Goal: Information Seeking & Learning: Understand process/instructions

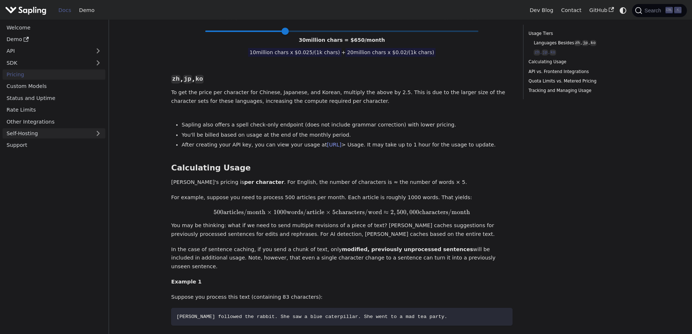
click at [98, 133] on link "Self-Hosting" at bounding box center [54, 133] width 103 height 11
click at [99, 132] on link "Self-Hosting" at bounding box center [54, 133] width 103 height 11
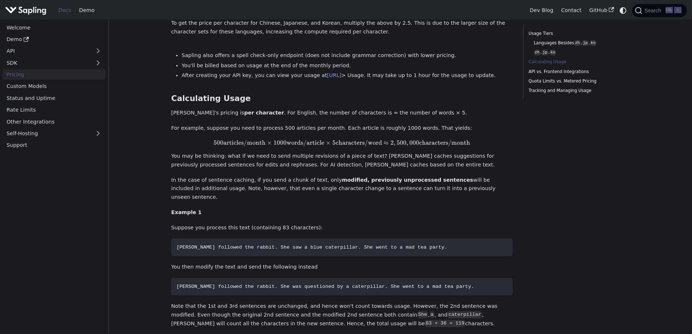
scroll to position [509, 0]
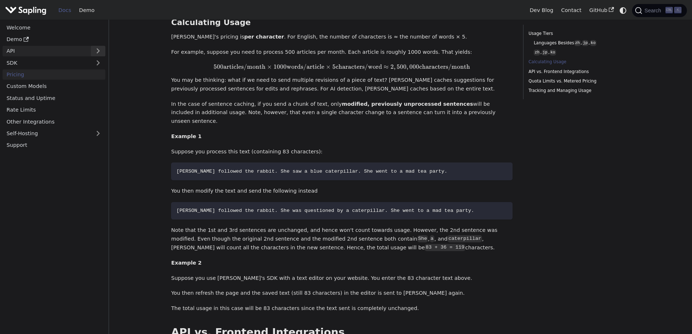
click at [97, 53] on button "Expand sidebar category 'API'" at bounding box center [98, 51] width 15 height 11
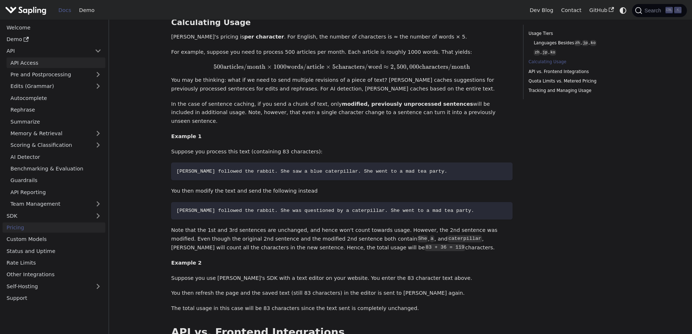
click at [31, 66] on link "API Access" at bounding box center [56, 62] width 99 height 11
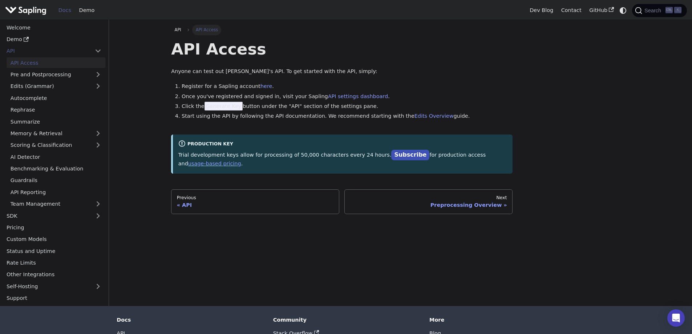
click at [663, 101] on main "API API Access API Access Anyone can test out Sapling's API. To get started wit…" at bounding box center [400, 163] width 583 height 286
click at [440, 77] on div "API Access Anyone can test out [PERSON_NAME]'s API. To get started with the API…" at bounding box center [342, 106] width 342 height 134
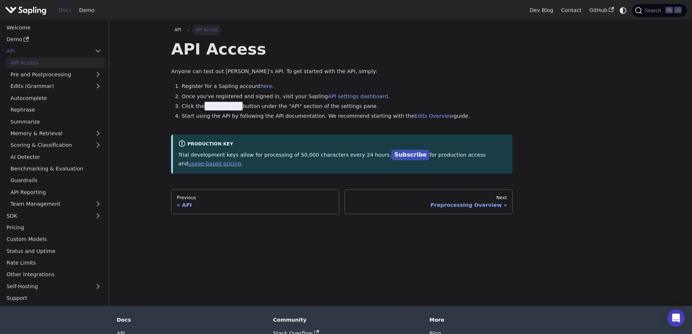
click at [415, 72] on p "Anyone can test out [PERSON_NAME]'s API. To get started with the API, simply:" at bounding box center [342, 71] width 342 height 9
click at [426, 76] on p "Anyone can test out [PERSON_NAME]'s API. To get started with the API, simply:" at bounding box center [342, 71] width 342 height 9
drag, startPoint x: 442, startPoint y: 69, endPoint x: 450, endPoint y: 72, distance: 8.8
click at [449, 72] on p "Anyone can test out [PERSON_NAME]'s API. To get started with the API, simply:" at bounding box center [342, 71] width 342 height 9
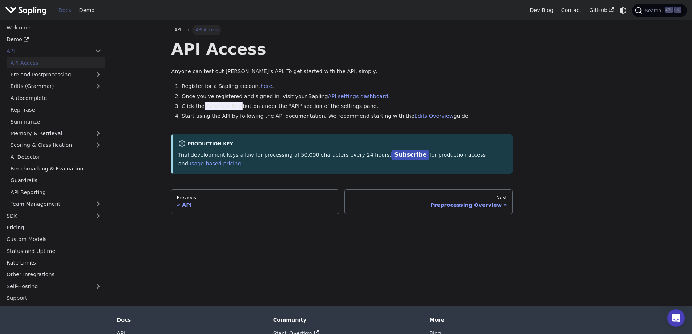
click at [616, 186] on div "API API Access API Access Anyone can test out Sapling's API. To get started wit…" at bounding box center [400, 119] width 469 height 189
drag, startPoint x: 613, startPoint y: 184, endPoint x: 596, endPoint y: 178, distance: 18.0
click at [609, 181] on div "API API Access API Access Anyone can test out Sapling's API. To get started wit…" at bounding box center [400, 119] width 469 height 189
click at [593, 178] on div "API API Access API Access Anyone can test out Sapling's API. To get started wit…" at bounding box center [400, 119] width 469 height 189
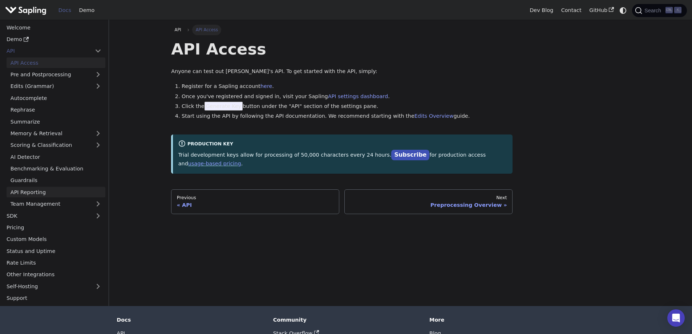
drag, startPoint x: 324, startPoint y: 92, endPoint x: 66, endPoint y: 195, distance: 277.9
click at [323, 92] on li "Once you've registered and signed in, visit your Sapling API settings dashboard…" at bounding box center [347, 96] width 331 height 9
